Goal: Information Seeking & Learning: Learn about a topic

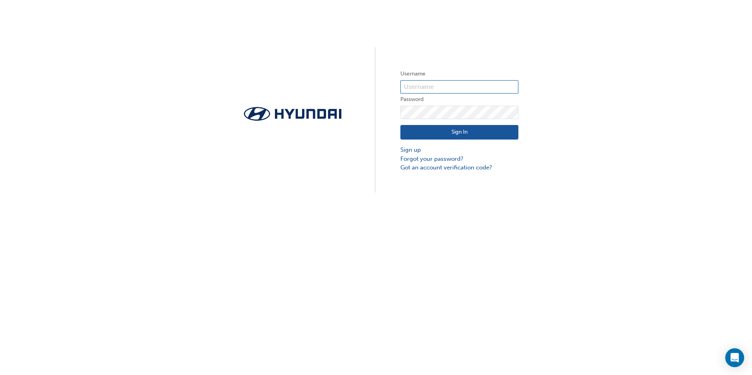
type input "34341"
click at [410, 134] on button "Sign In" at bounding box center [460, 132] width 118 height 15
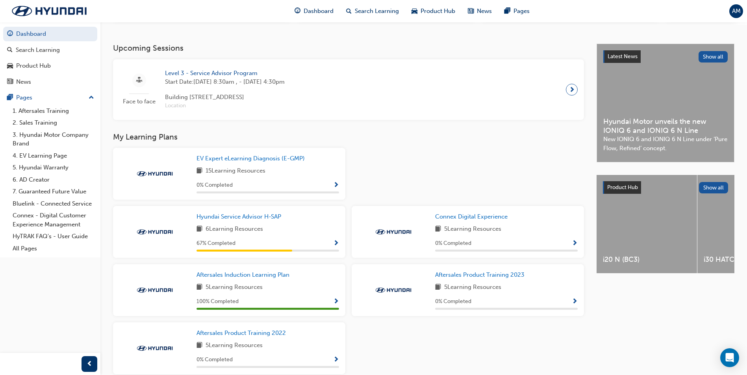
scroll to position [157, 0]
click at [328, 247] on div "67 % Completed" at bounding box center [267, 243] width 142 height 10
click at [334, 247] on span "Show Progress" at bounding box center [336, 243] width 6 height 7
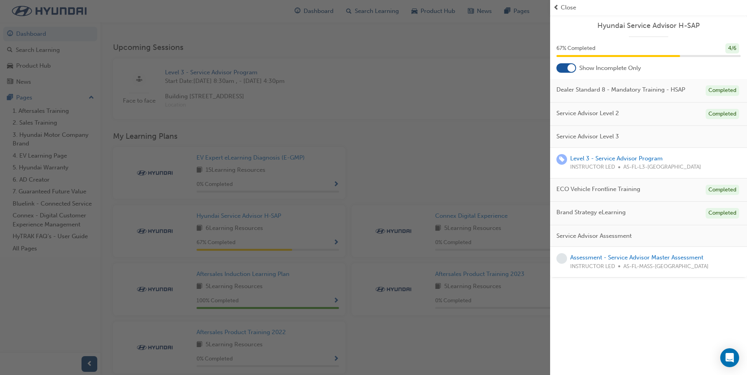
click at [403, 135] on div "button" at bounding box center [275, 187] width 550 height 375
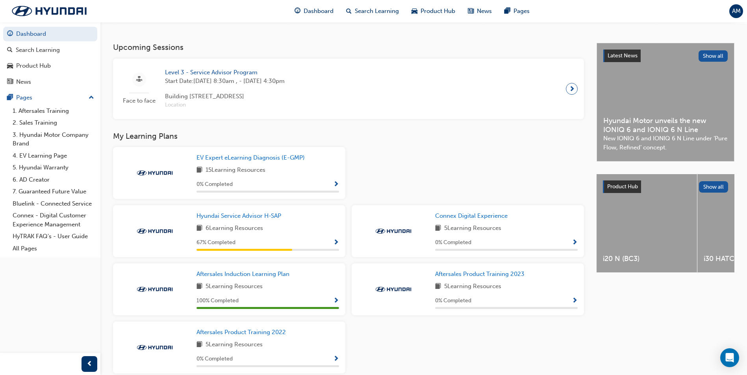
click at [333, 185] on span "Show Progress" at bounding box center [336, 184] width 6 height 7
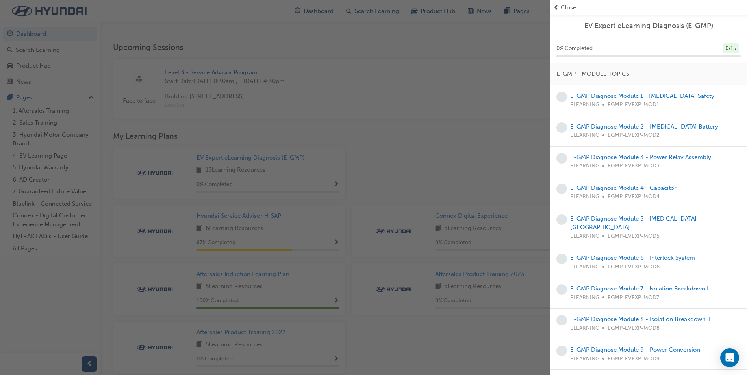
drag, startPoint x: 418, startPoint y: 152, endPoint x: 394, endPoint y: 111, distance: 46.8
click at [418, 152] on div "button" at bounding box center [275, 187] width 550 height 375
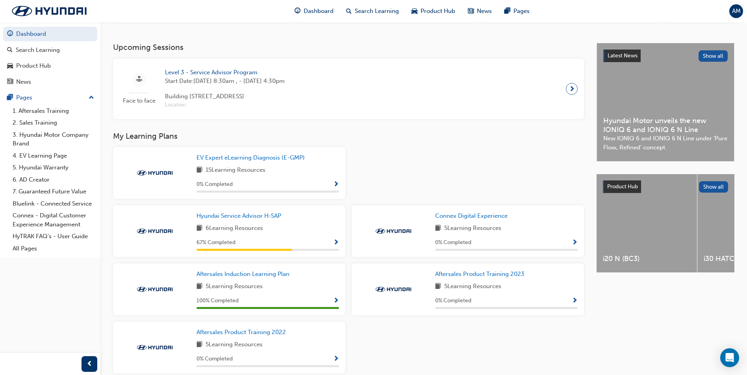
click at [412, 119] on div "Face to face Level 3 - Service Advisor Program Start Date: [DATE] 8:30am , - [D…" at bounding box center [348, 89] width 471 height 61
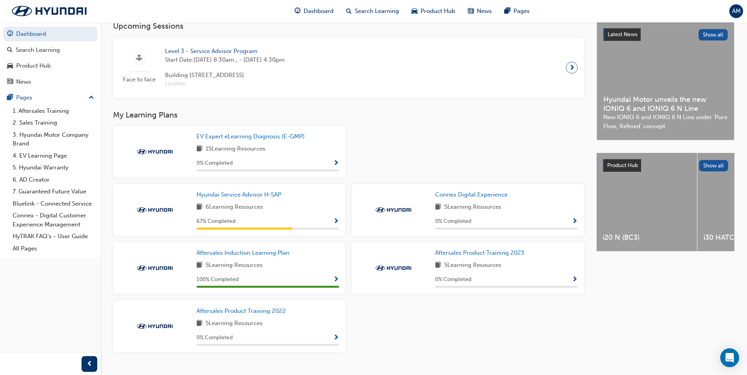
scroll to position [198, 0]
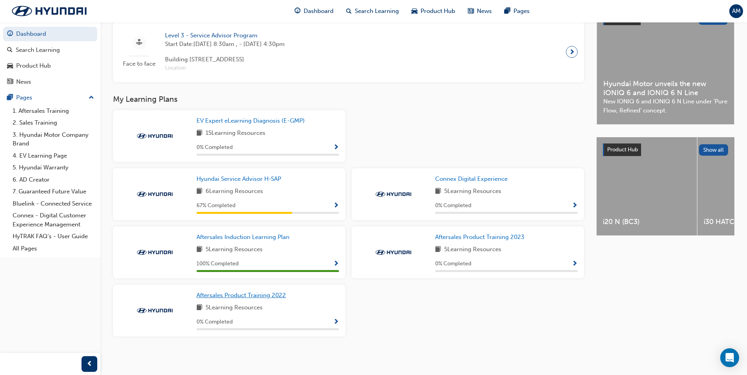
click at [266, 296] on span "Aftersales Product Training 2022" at bounding box center [240, 295] width 89 height 7
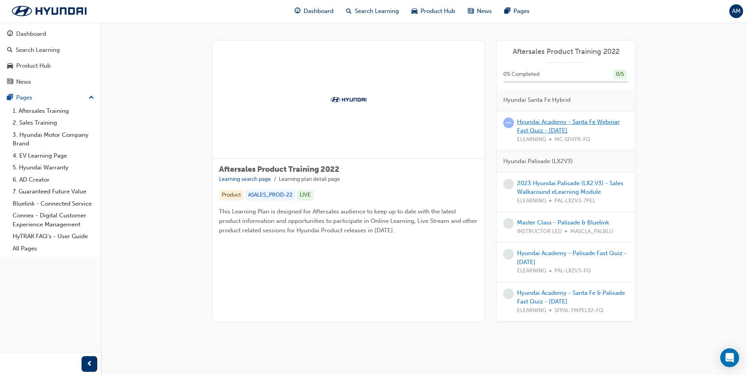
click at [545, 129] on link "Hyundai Academy - Santa Fe Webinar Fast Quiz - [DATE]" at bounding box center [568, 126] width 103 height 16
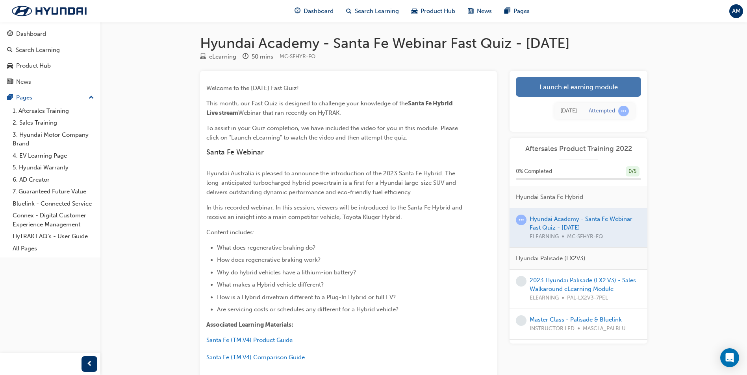
click at [627, 90] on link "Launch eLearning module" at bounding box center [578, 87] width 125 height 20
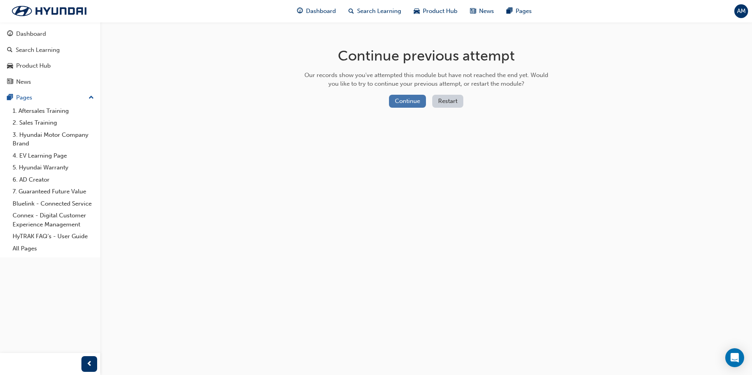
click at [401, 102] on button "Continue" at bounding box center [407, 101] width 37 height 13
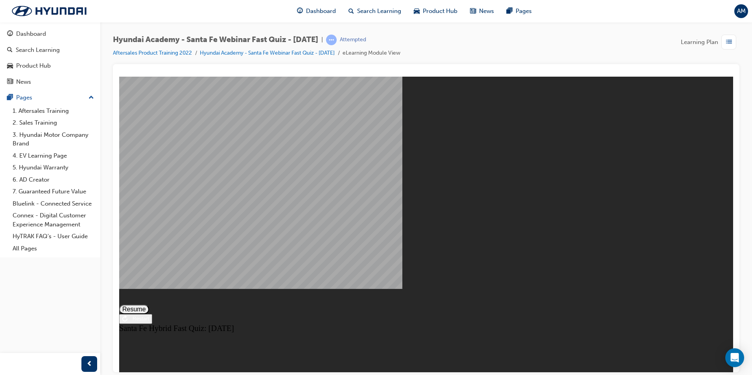
click at [149, 305] on button "Resume" at bounding box center [134, 309] width 30 height 9
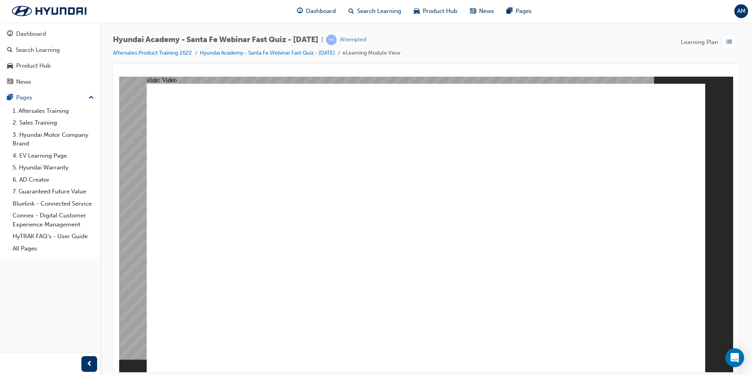
radio input "true"
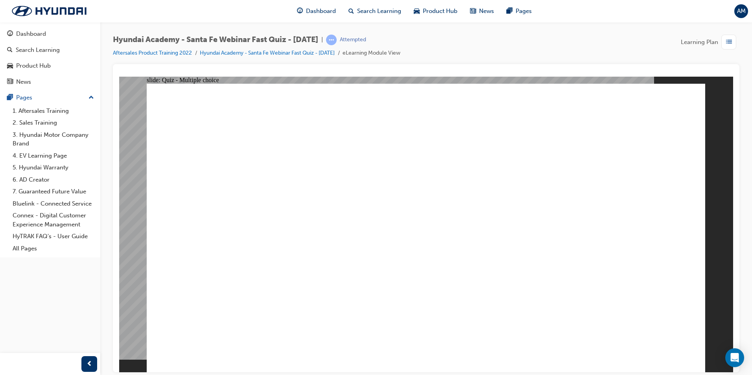
drag, startPoint x: 293, startPoint y: 126, endPoint x: 488, endPoint y: 131, distance: 194.5
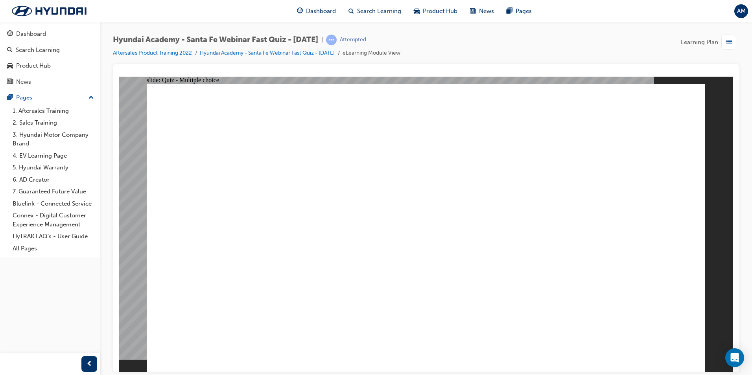
click at [37, 99] on div "Pages" at bounding box center [50, 98] width 86 height 10
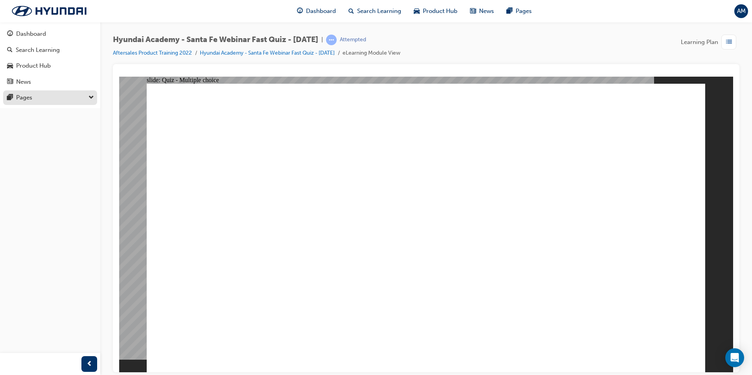
click at [37, 99] on div "Pages" at bounding box center [50, 98] width 86 height 10
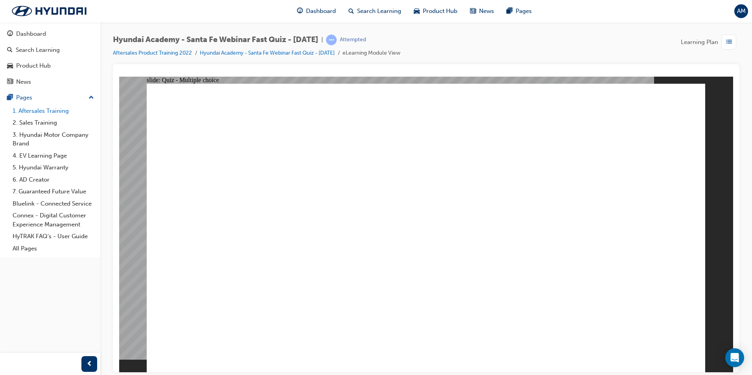
click at [36, 111] on link "1. Aftersales Training" at bounding box center [53, 111] width 88 height 12
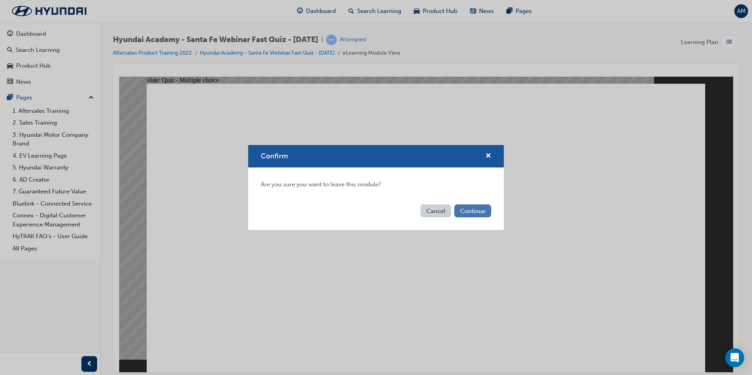
click at [484, 213] on button "Continue" at bounding box center [473, 211] width 37 height 13
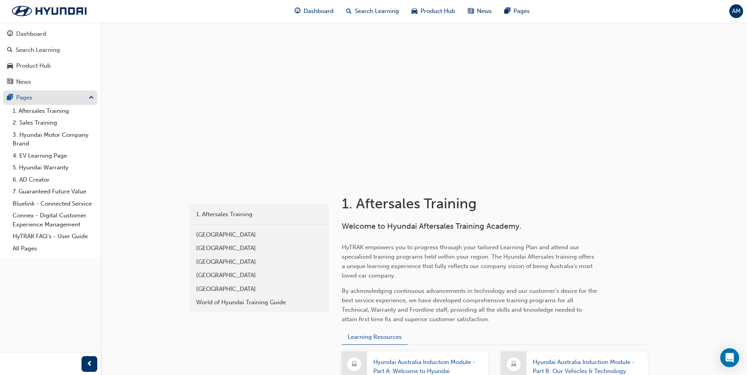
click at [24, 99] on div "Pages" at bounding box center [24, 97] width 16 height 9
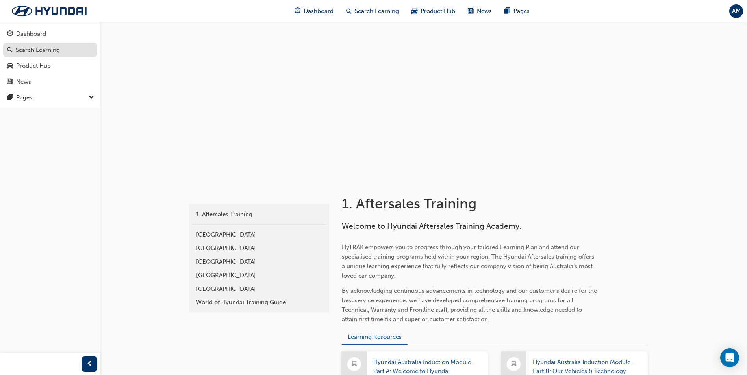
click at [37, 39] on div "Dashboard" at bounding box center [50, 34] width 86 height 10
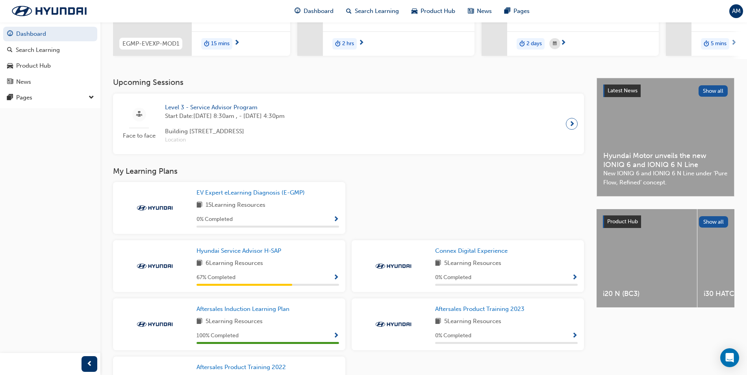
scroll to position [198, 0]
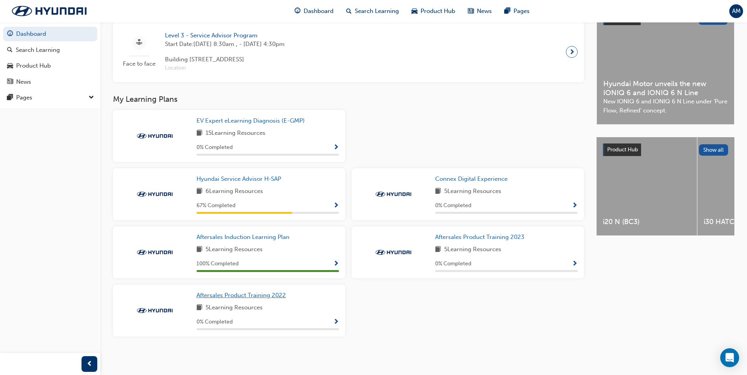
click at [236, 295] on span "Aftersales Product Training 2022" at bounding box center [240, 295] width 89 height 7
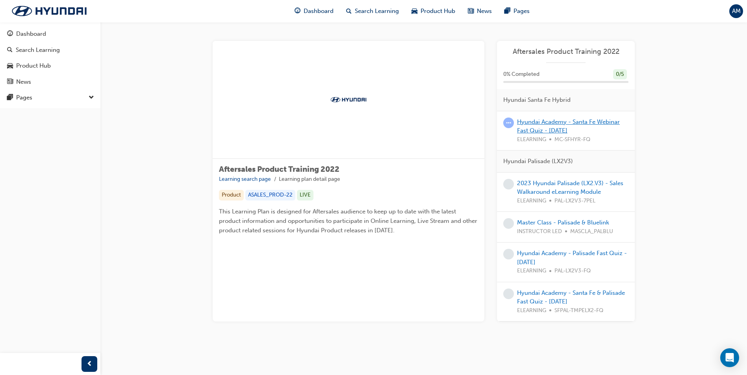
click at [538, 129] on link "Hyundai Academy - Santa Fe Webinar Fast Quiz - [DATE]" at bounding box center [568, 126] width 103 height 16
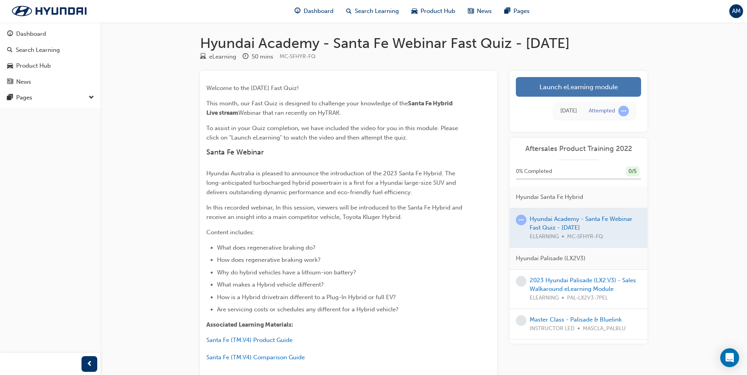
click at [573, 87] on link "Launch eLearning module" at bounding box center [578, 87] width 125 height 20
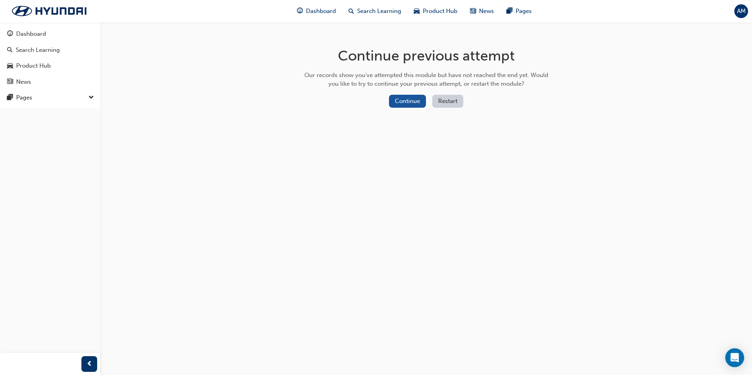
click at [440, 100] on button "Restart" at bounding box center [447, 101] width 31 height 13
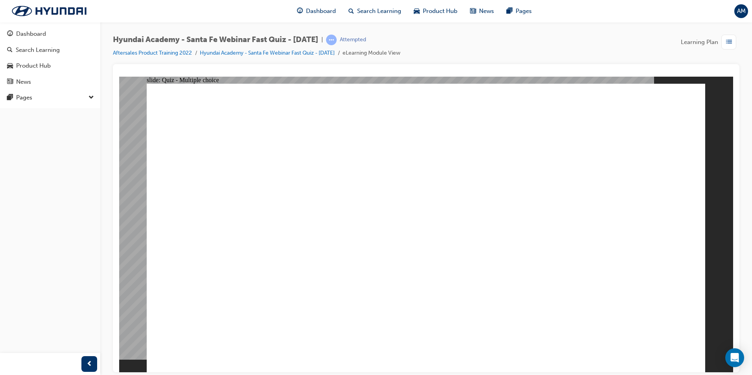
radio input "true"
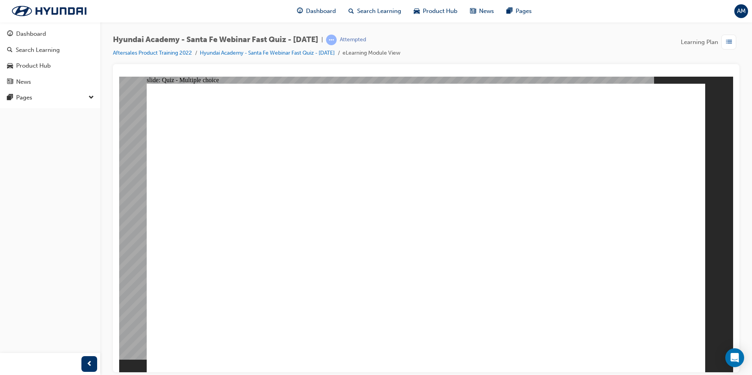
radio input "true"
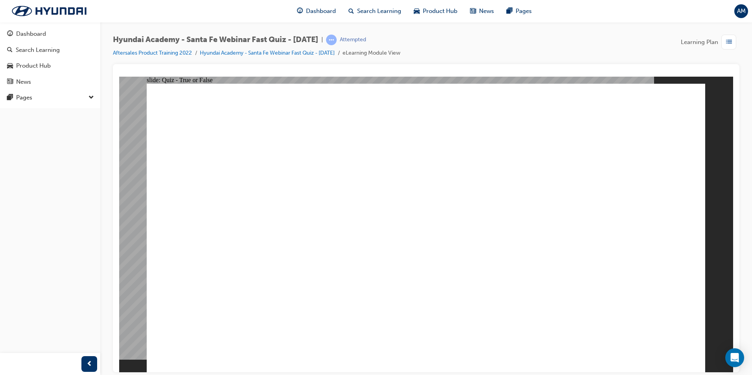
radio input "true"
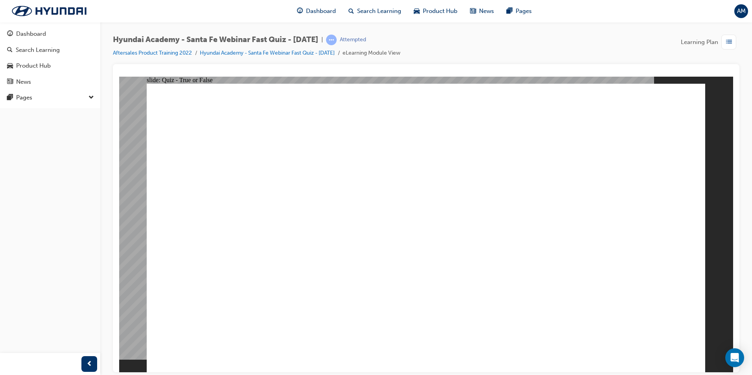
radio input "true"
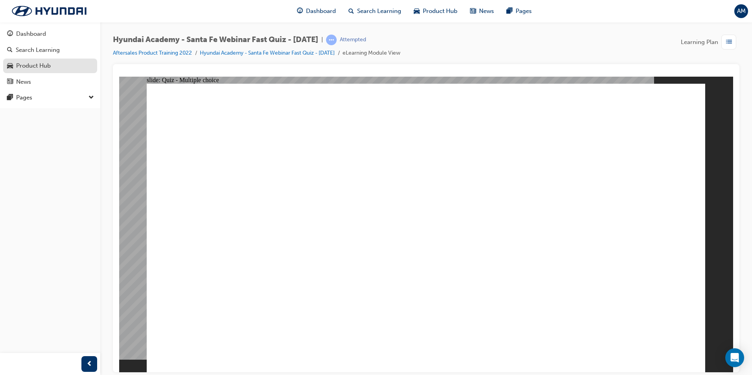
click at [43, 70] on div "Product Hub" at bounding box center [50, 66] width 86 height 10
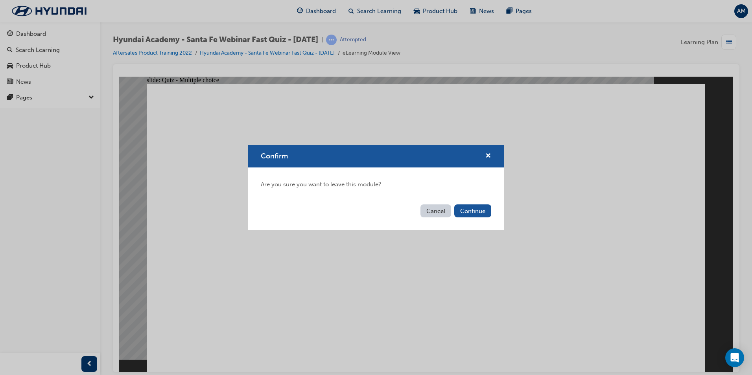
click at [443, 213] on button "Cancel" at bounding box center [436, 211] width 31 height 13
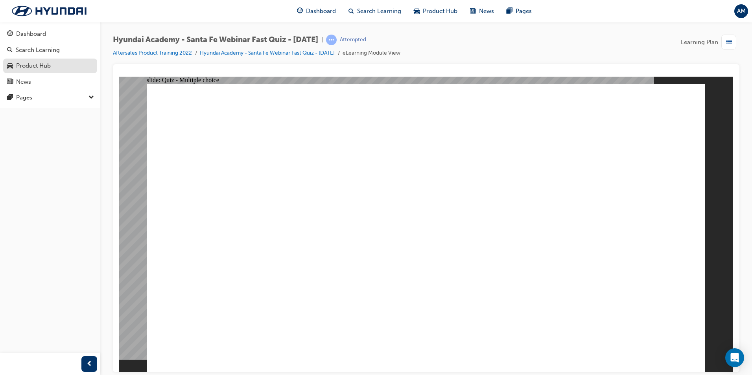
click at [59, 71] on link "Product Hub" at bounding box center [50, 66] width 94 height 15
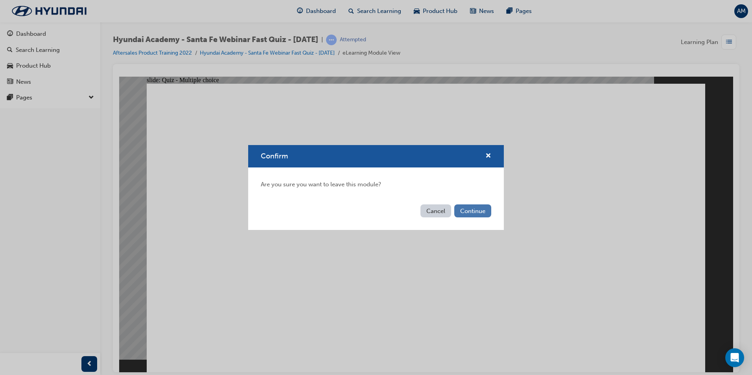
click at [471, 215] on button "Continue" at bounding box center [473, 211] width 37 height 13
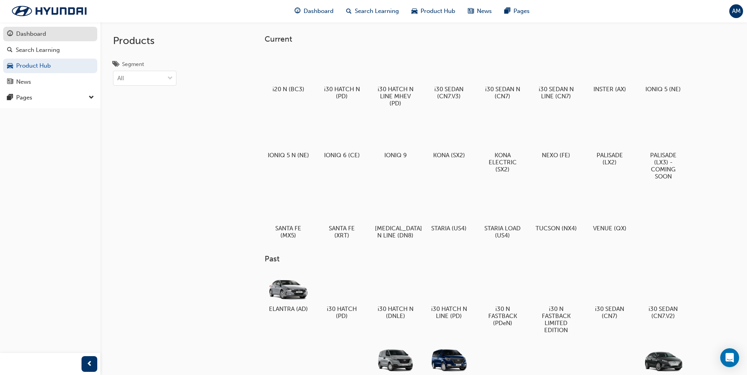
click at [30, 33] on div "Dashboard" at bounding box center [31, 34] width 30 height 9
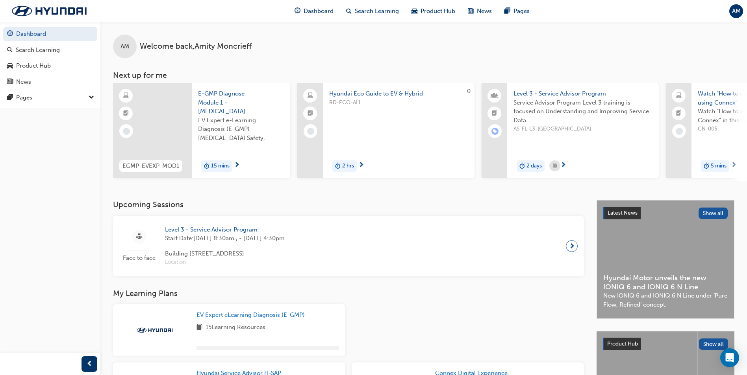
scroll to position [198, 0]
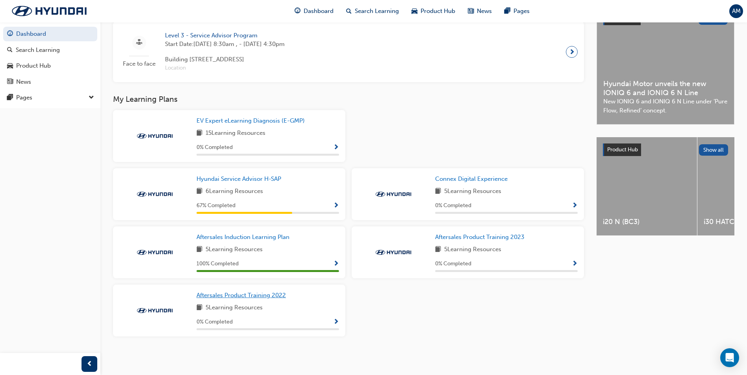
click at [233, 294] on span "Aftersales Product Training 2022" at bounding box center [240, 295] width 89 height 7
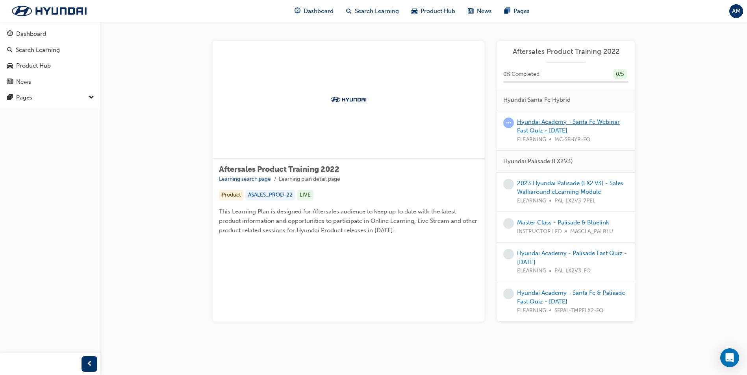
click at [539, 125] on link "Hyundai Academy - Santa Fe Webinar Fast Quiz - [DATE]" at bounding box center [568, 126] width 103 height 16
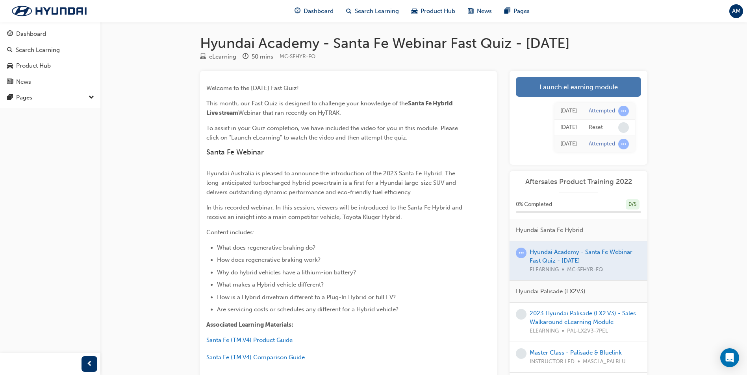
click at [575, 87] on link "Launch eLearning module" at bounding box center [578, 87] width 125 height 20
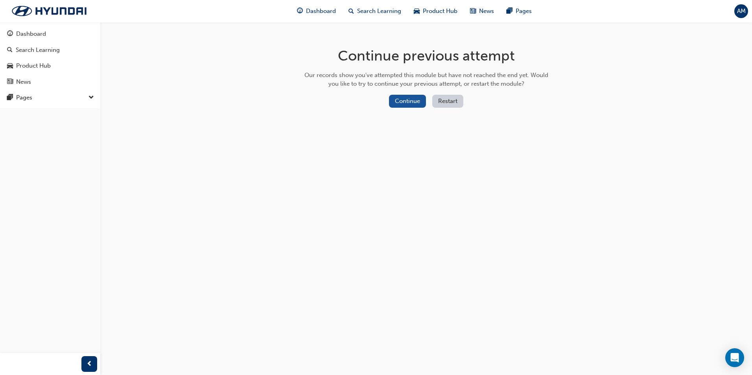
click at [456, 96] on button "Restart" at bounding box center [447, 101] width 31 height 13
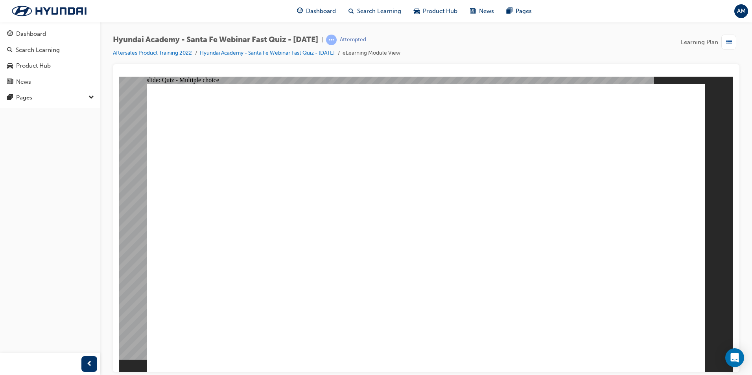
drag, startPoint x: 291, startPoint y: 210, endPoint x: 328, endPoint y: 207, distance: 37.1
radio input "true"
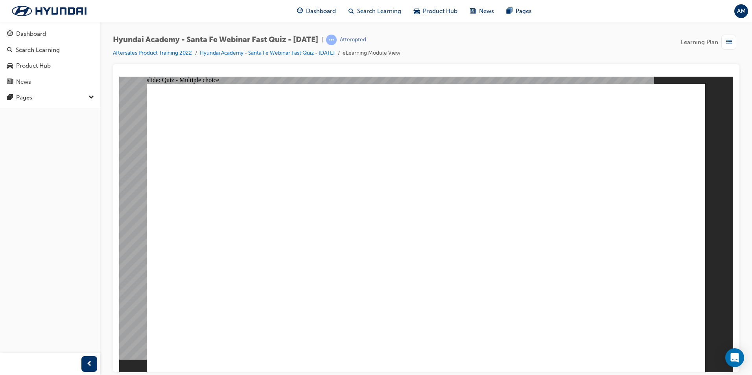
radio input "true"
click at [61, 48] on div "Search Learning" at bounding box center [50, 50] width 86 height 10
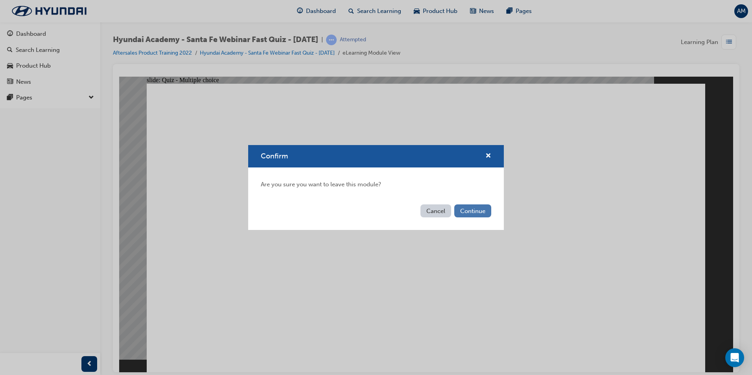
click at [478, 213] on button "Continue" at bounding box center [473, 211] width 37 height 13
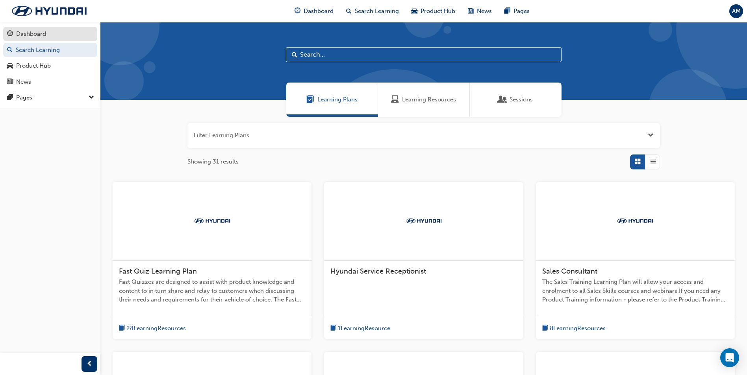
click at [50, 37] on div "Dashboard" at bounding box center [50, 34] width 86 height 10
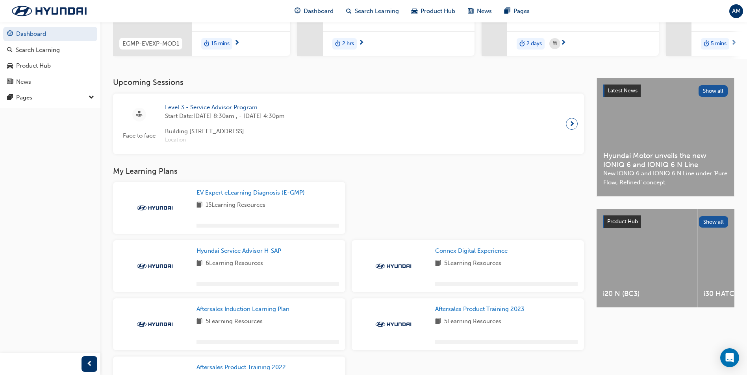
scroll to position [198, 0]
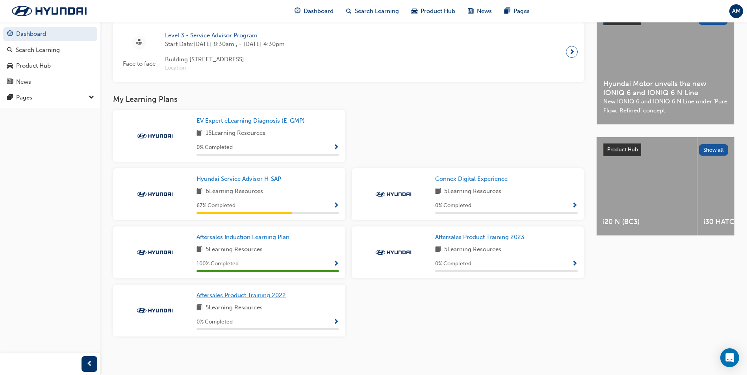
click at [240, 295] on span "Aftersales Product Training 2022" at bounding box center [240, 295] width 89 height 7
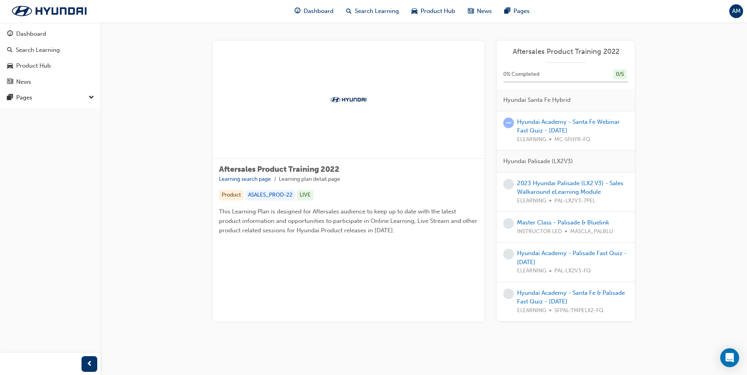
click at [548, 126] on div "Hyundai Academy - Santa Fe Webinar Fast Quiz - [DATE] ELEARNING MC-SFHYR-FQ" at bounding box center [572, 131] width 111 height 27
click at [517, 121] on link "Hyundai Academy - Santa Fe Webinar Fast Quiz - [DATE]" at bounding box center [568, 126] width 103 height 16
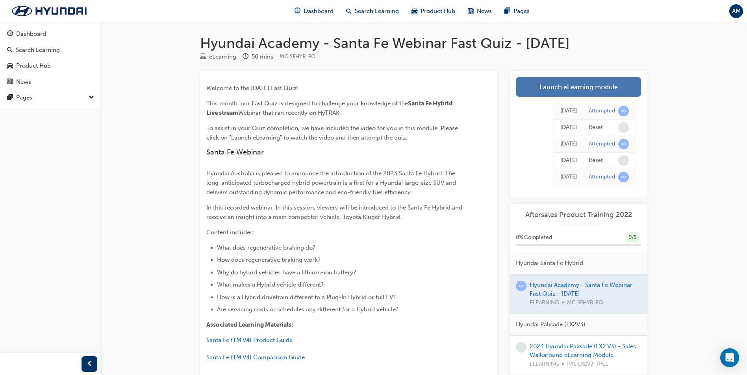
click at [562, 81] on link "Launch eLearning module" at bounding box center [578, 87] width 125 height 20
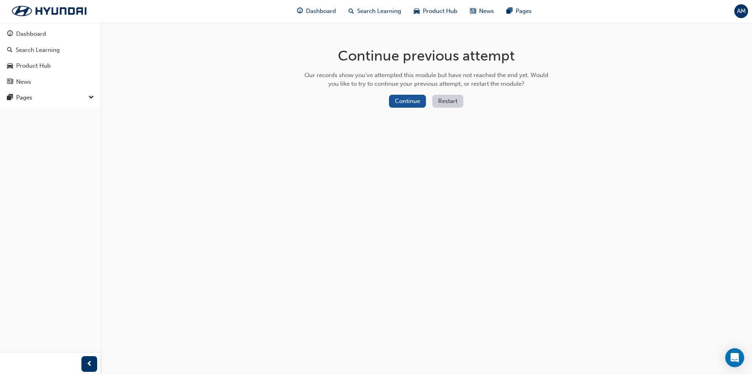
click at [449, 98] on button "Restart" at bounding box center [447, 101] width 31 height 13
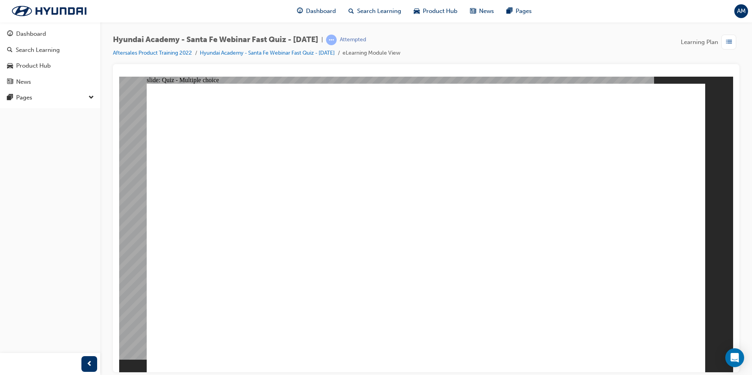
radio input "true"
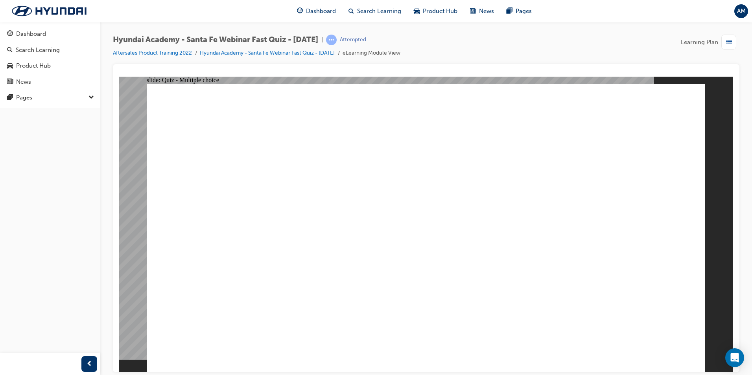
radio input "true"
click at [31, 37] on div "Dashboard" at bounding box center [31, 34] width 30 height 9
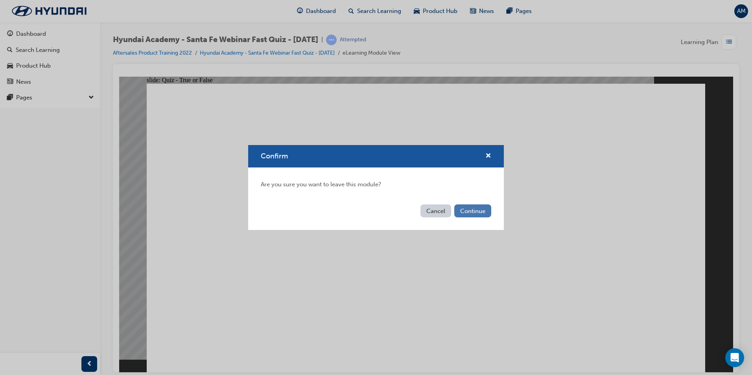
click at [476, 212] on button "Continue" at bounding box center [473, 211] width 37 height 13
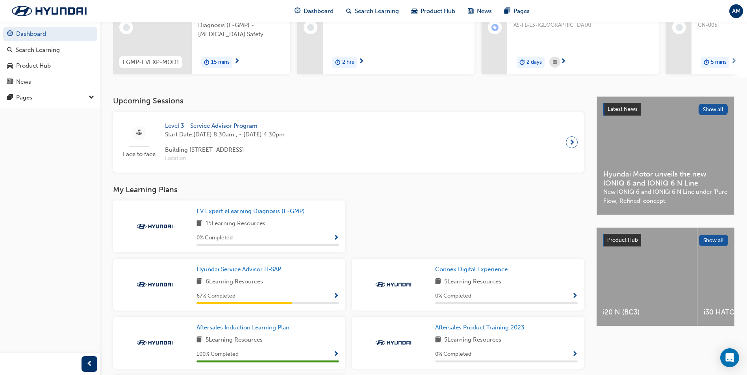
scroll to position [198, 0]
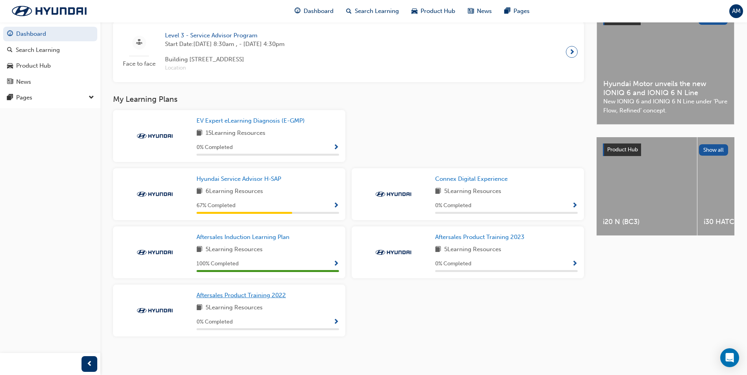
click at [226, 295] on span "Aftersales Product Training 2022" at bounding box center [240, 295] width 89 height 7
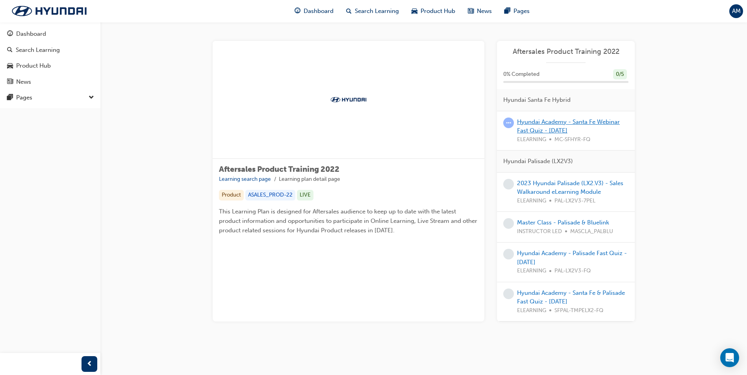
click at [552, 130] on link "Hyundai Academy - Santa Fe Webinar Fast Quiz - [DATE]" at bounding box center [568, 126] width 103 height 16
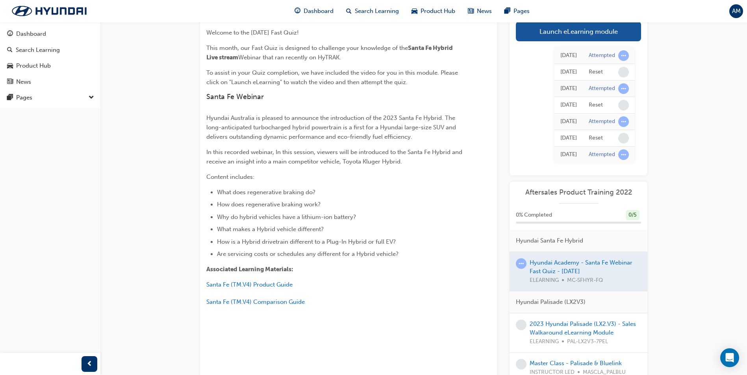
scroll to position [113, 0]
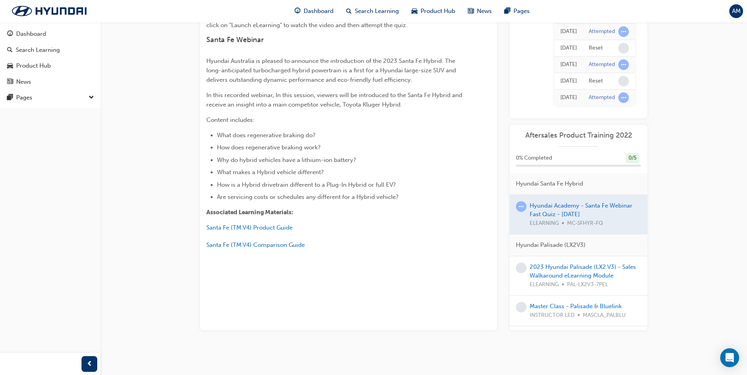
click at [569, 205] on div at bounding box center [578, 214] width 138 height 39
click at [551, 209] on div at bounding box center [578, 214] width 138 height 39
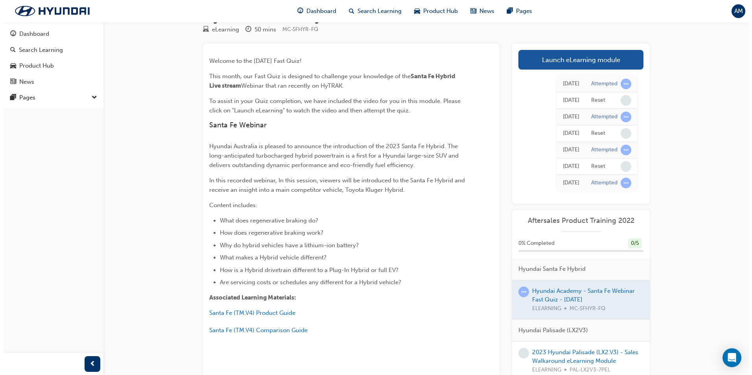
scroll to position [0, 0]
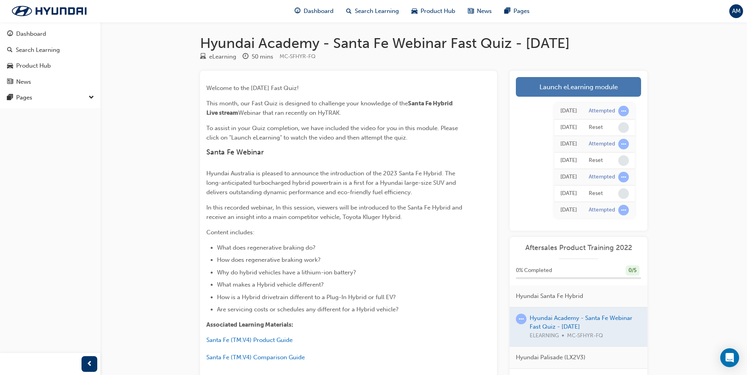
click at [572, 89] on link "Launch eLearning module" at bounding box center [578, 87] width 125 height 20
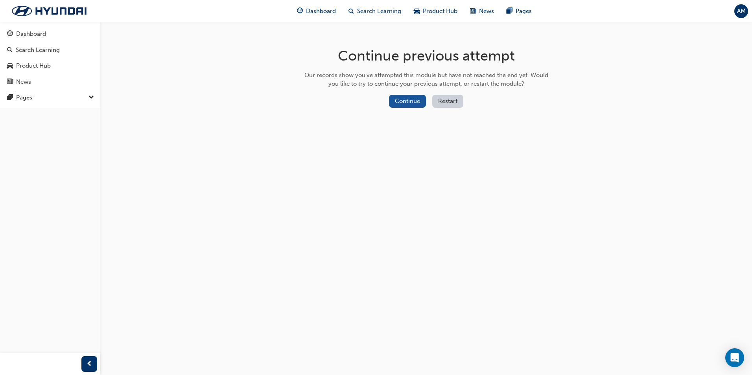
click at [440, 102] on button "Restart" at bounding box center [447, 101] width 31 height 13
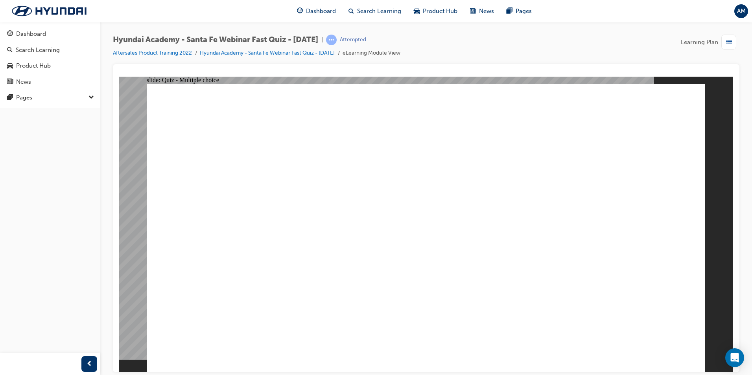
radio input "true"
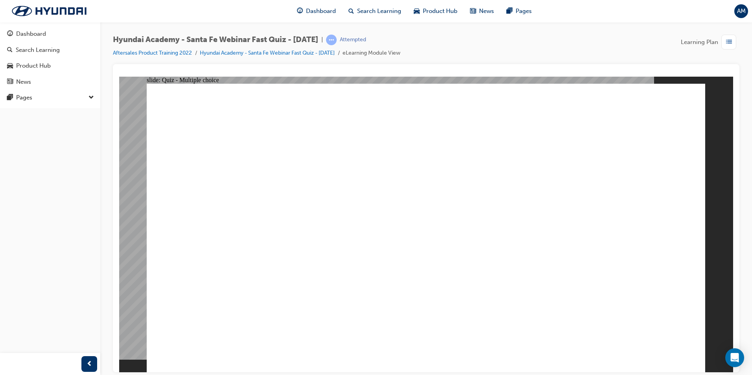
radio input "true"
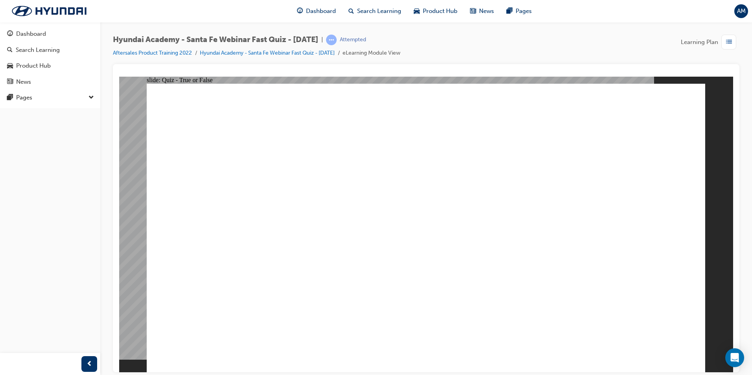
radio input "true"
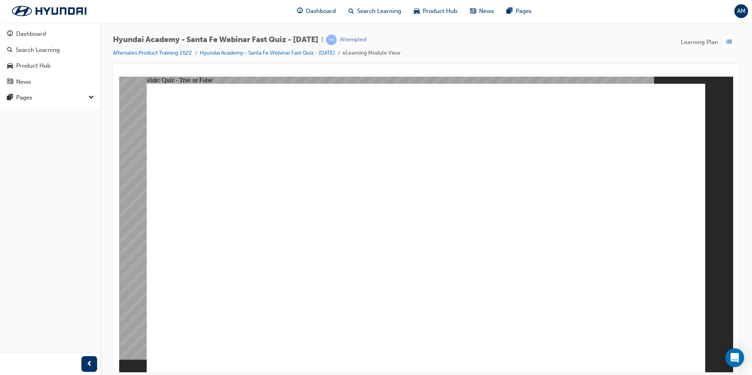
radio input "true"
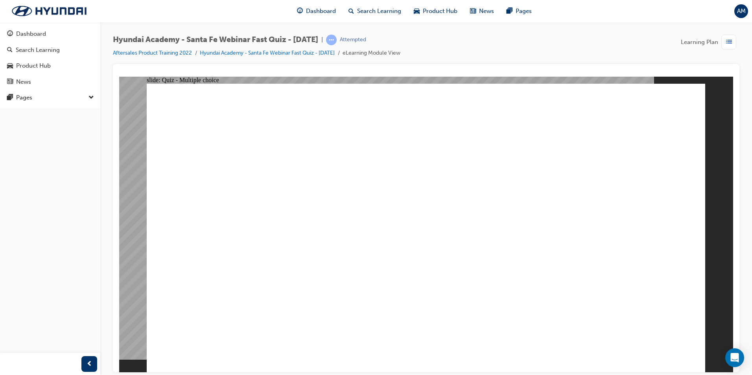
radio input "true"
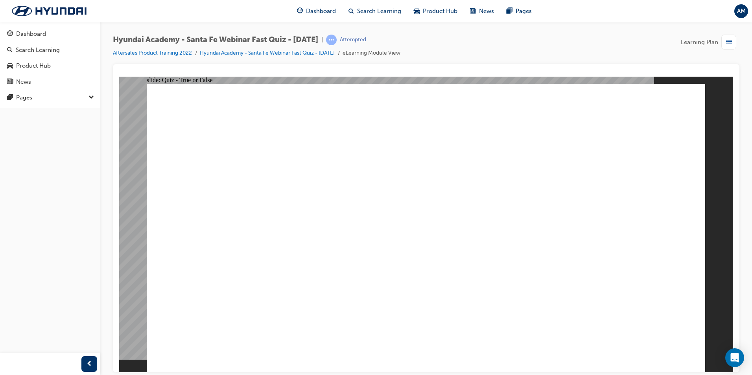
radio input "true"
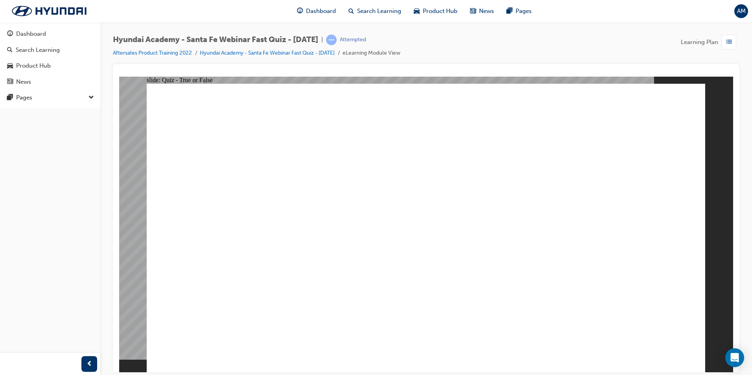
radio input "true"
drag, startPoint x: 325, startPoint y: 127, endPoint x: 454, endPoint y: 126, distance: 129.1
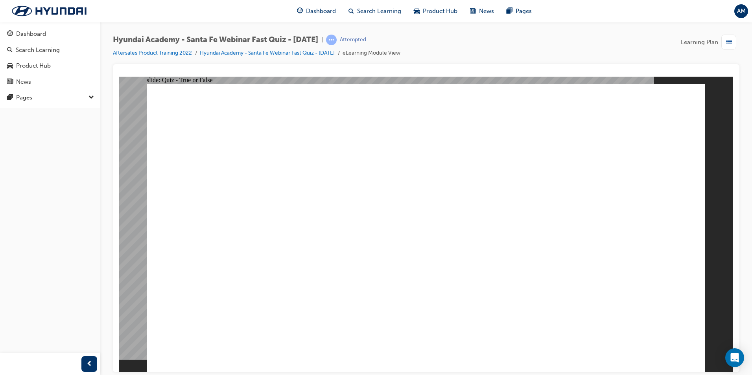
radio input "true"
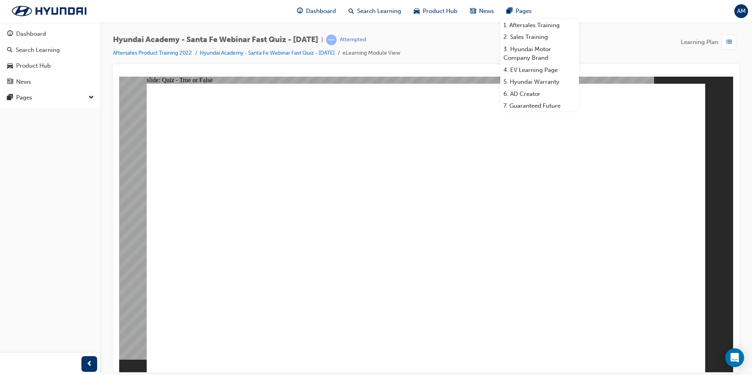
radio input "true"
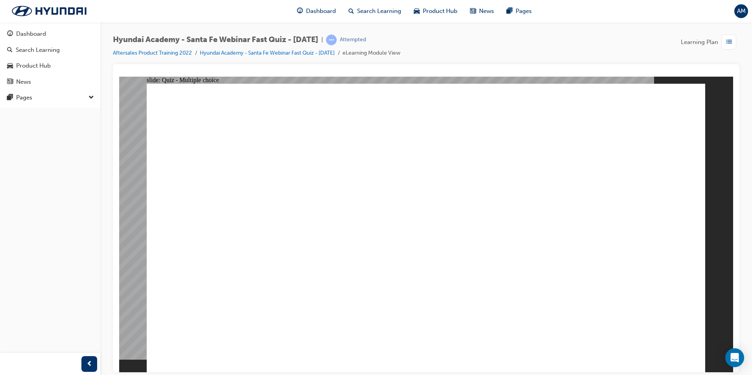
radio input "true"
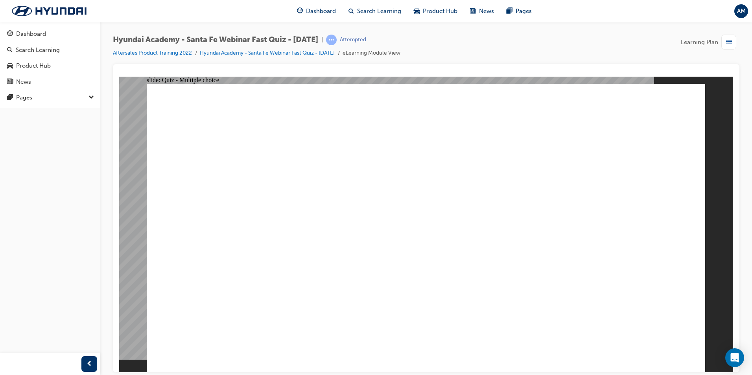
radio input "true"
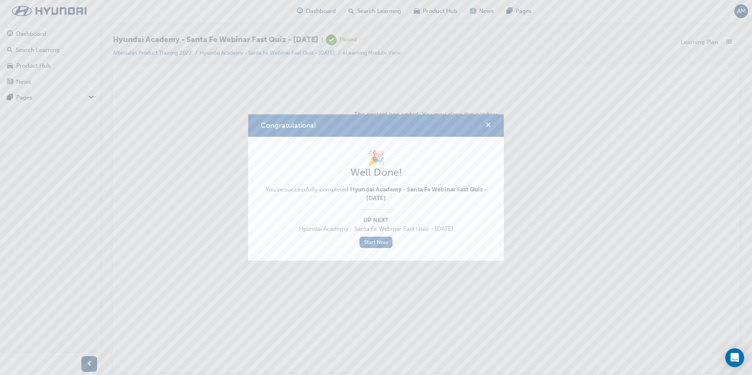
click at [486, 125] on span "cross-icon" at bounding box center [489, 125] width 6 height 7
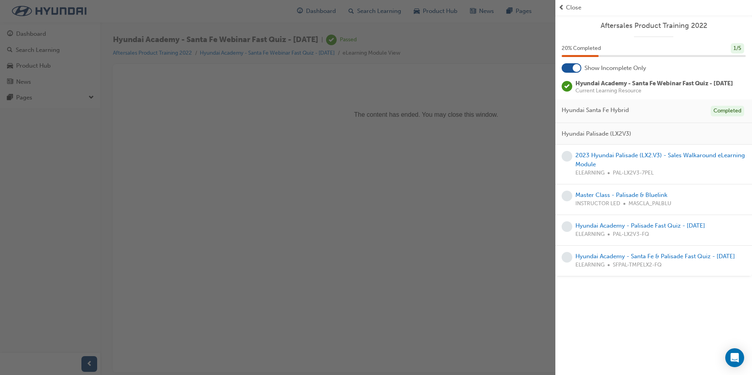
click at [501, 132] on div "button" at bounding box center [278, 187] width 556 height 375
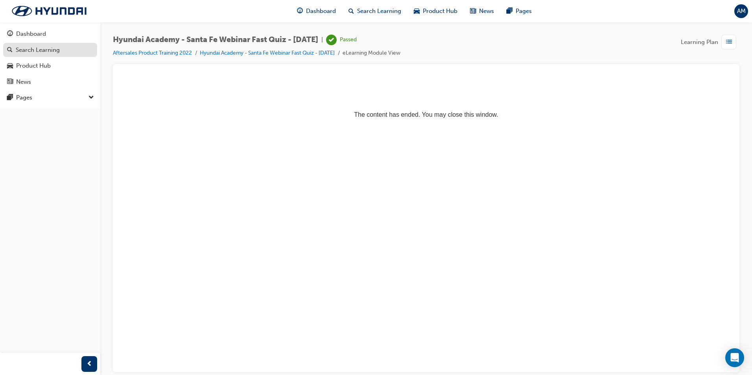
click at [50, 47] on div "Search Learning" at bounding box center [38, 50] width 44 height 9
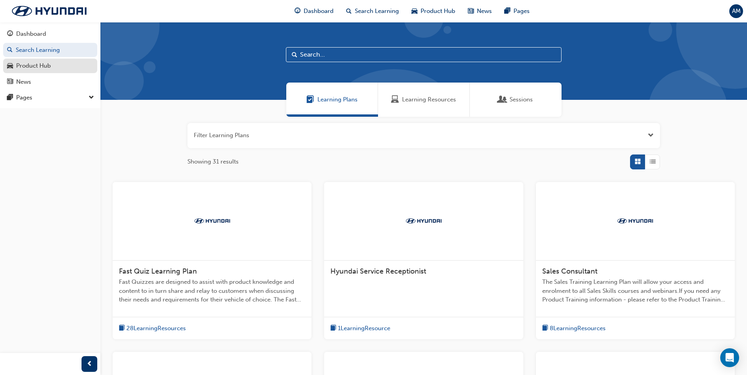
click at [44, 66] on div "Product Hub" at bounding box center [33, 65] width 35 height 9
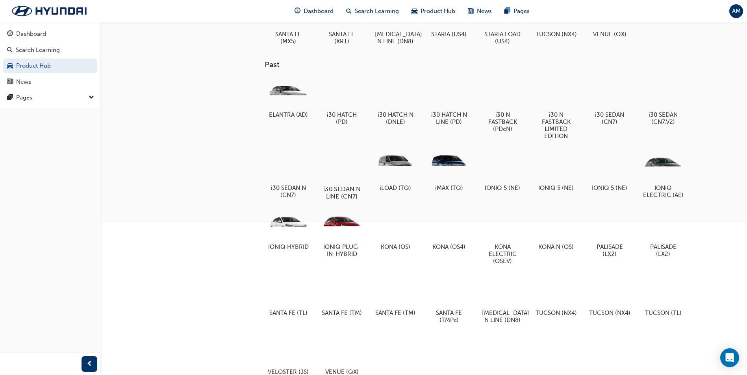
scroll to position [236, 0]
